Goal: Information Seeking & Learning: Learn about a topic

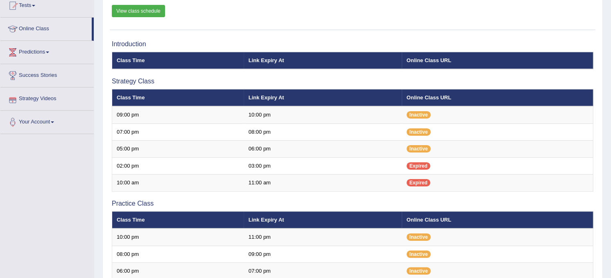
click at [37, 97] on link "Strategy Videos" at bounding box center [46, 98] width 93 height 20
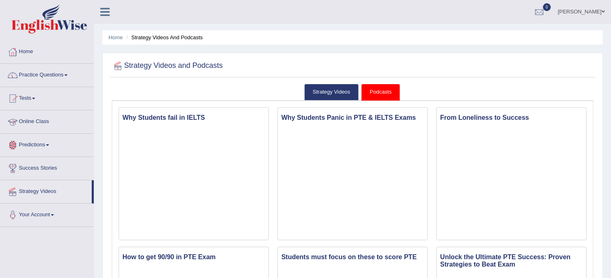
click at [44, 119] on link "Online Class" at bounding box center [46, 121] width 93 height 20
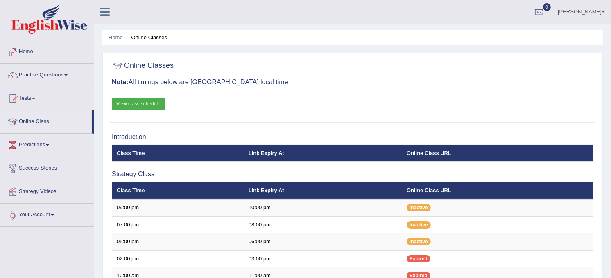
click at [137, 107] on link "View class schedule" at bounding box center [138, 104] width 53 height 12
click at [68, 71] on link "Practice Questions" at bounding box center [46, 74] width 93 height 20
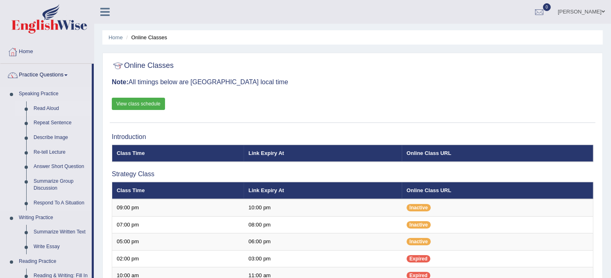
click at [56, 104] on link "Read Aloud" at bounding box center [61, 109] width 62 height 15
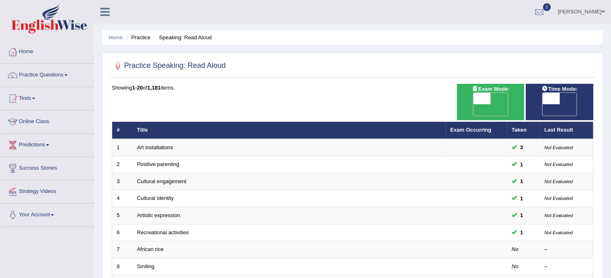
click at [474, 104] on span "OFF" at bounding box center [464, 109] width 17 height 11
checkbox input "true"
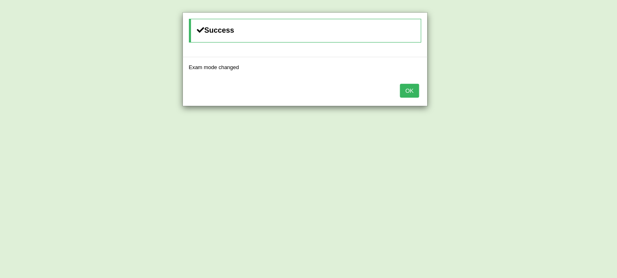
click at [409, 96] on button "OK" at bounding box center [409, 91] width 19 height 14
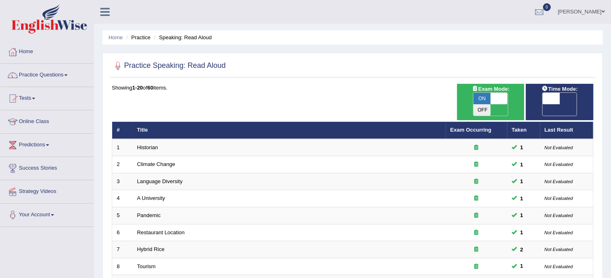
click at [543, 104] on span "OFF" at bounding box center [534, 109] width 17 height 11
checkbox input "true"
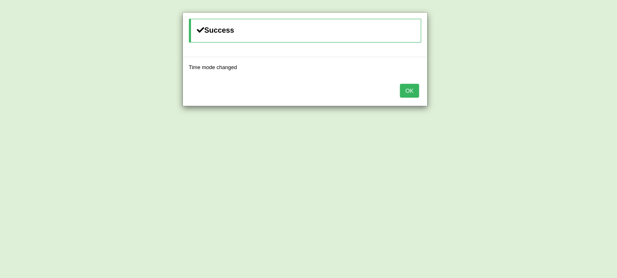
click at [409, 91] on button "OK" at bounding box center [409, 91] width 19 height 14
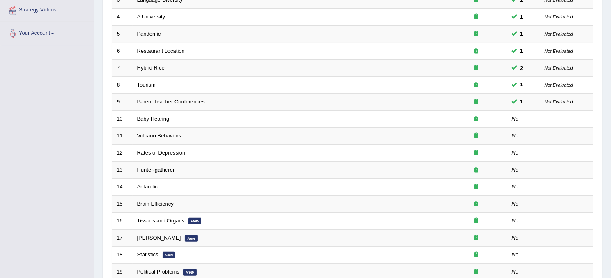
scroll to position [187, 0]
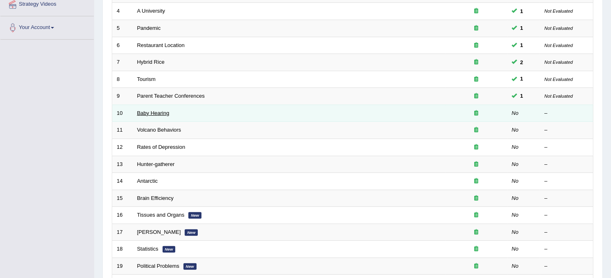
click at [149, 110] on link "Baby Hearing" at bounding box center [153, 113] width 32 height 6
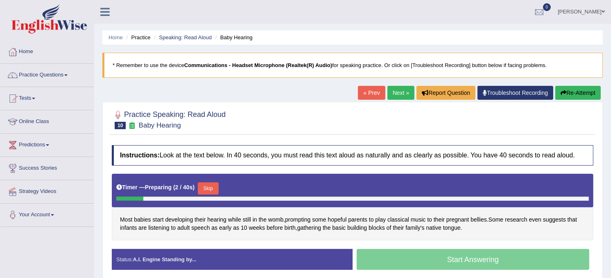
click at [203, 193] on button "Skip" at bounding box center [208, 189] width 20 height 12
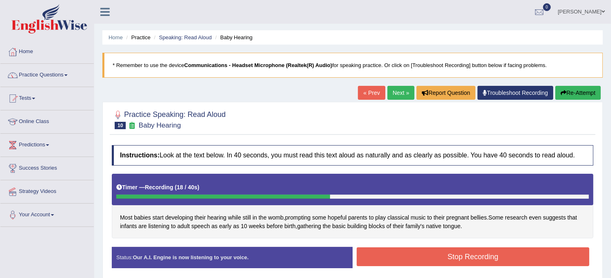
click at [430, 254] on button "Stop Recording" at bounding box center [473, 257] width 233 height 19
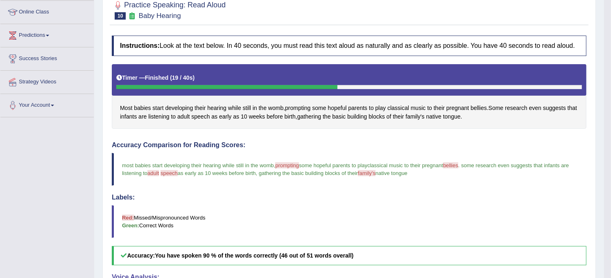
scroll to position [66, 0]
